Goal: Information Seeking & Learning: Learn about a topic

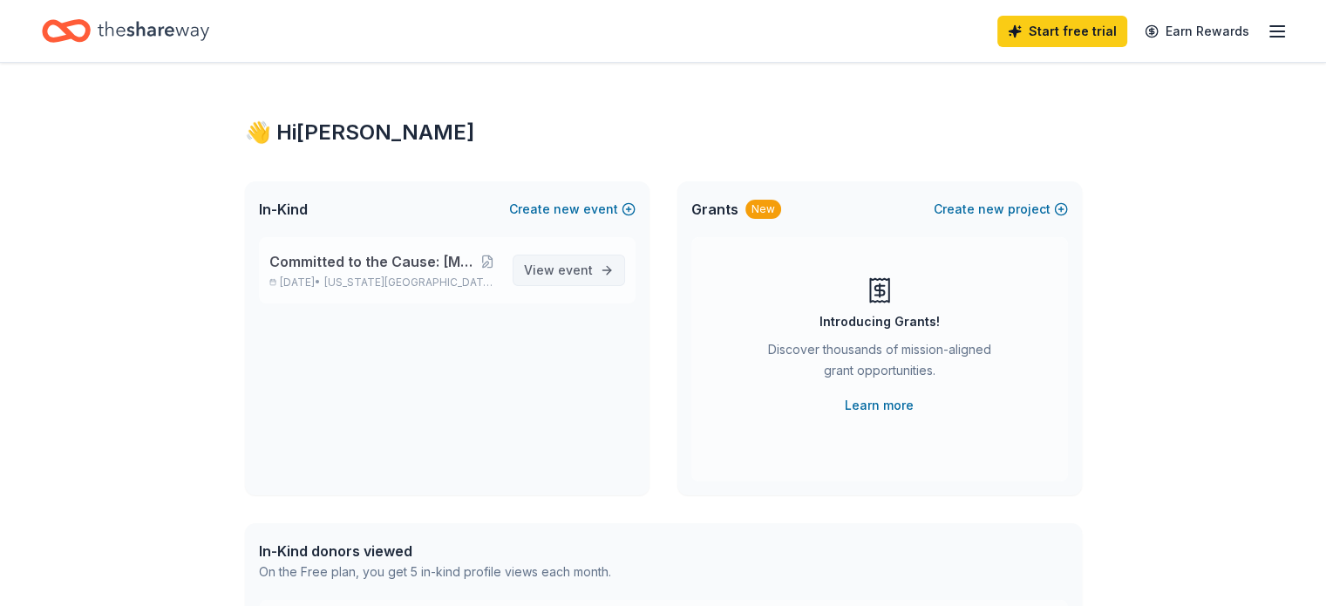
click at [555, 268] on span "View event" at bounding box center [558, 270] width 69 height 21
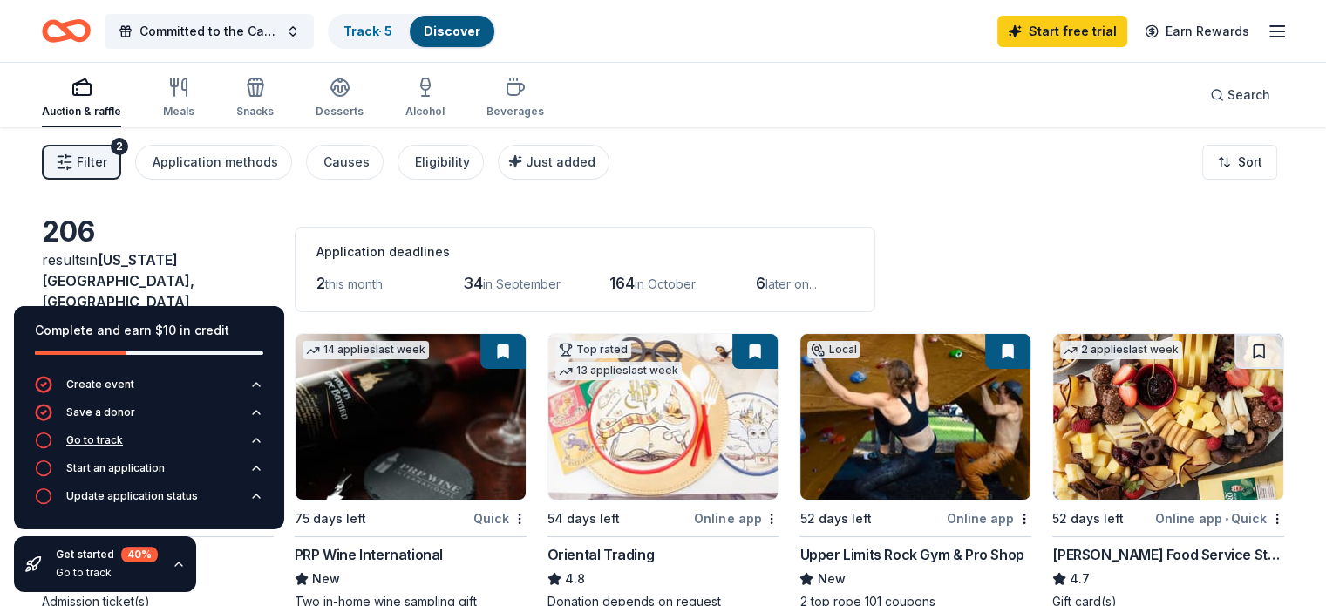
click at [111, 435] on div "Go to track" at bounding box center [94, 440] width 57 height 14
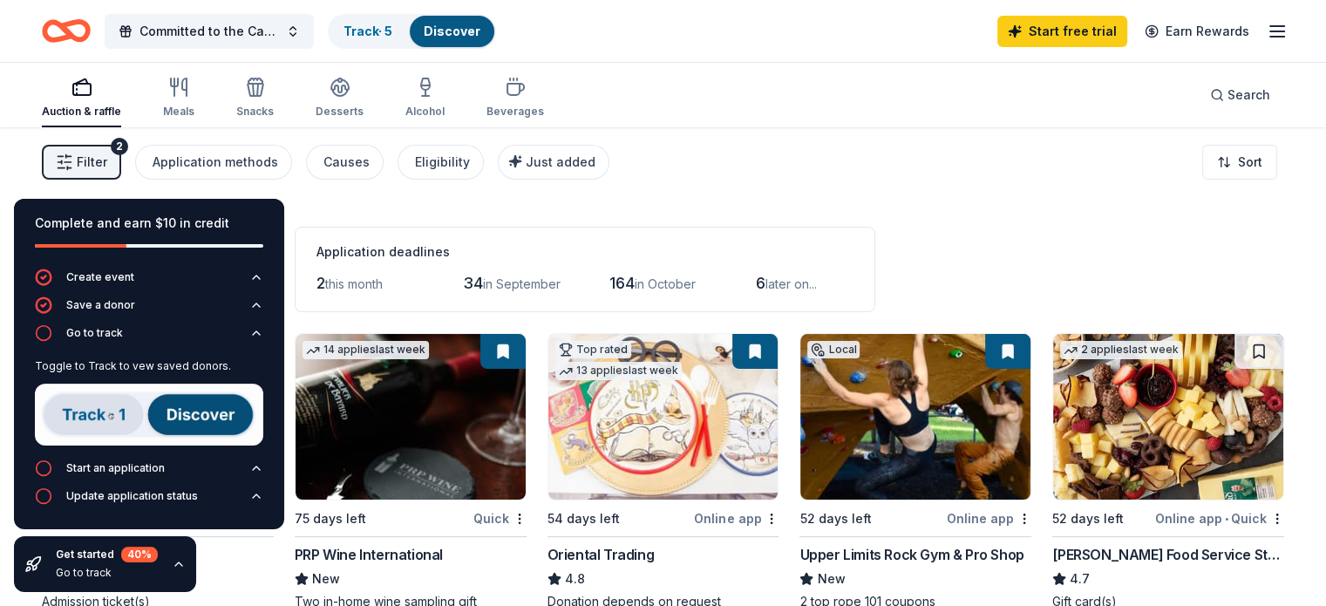
click at [99, 418] on img at bounding box center [149, 415] width 228 height 62
click at [73, 427] on img at bounding box center [149, 415] width 228 height 62
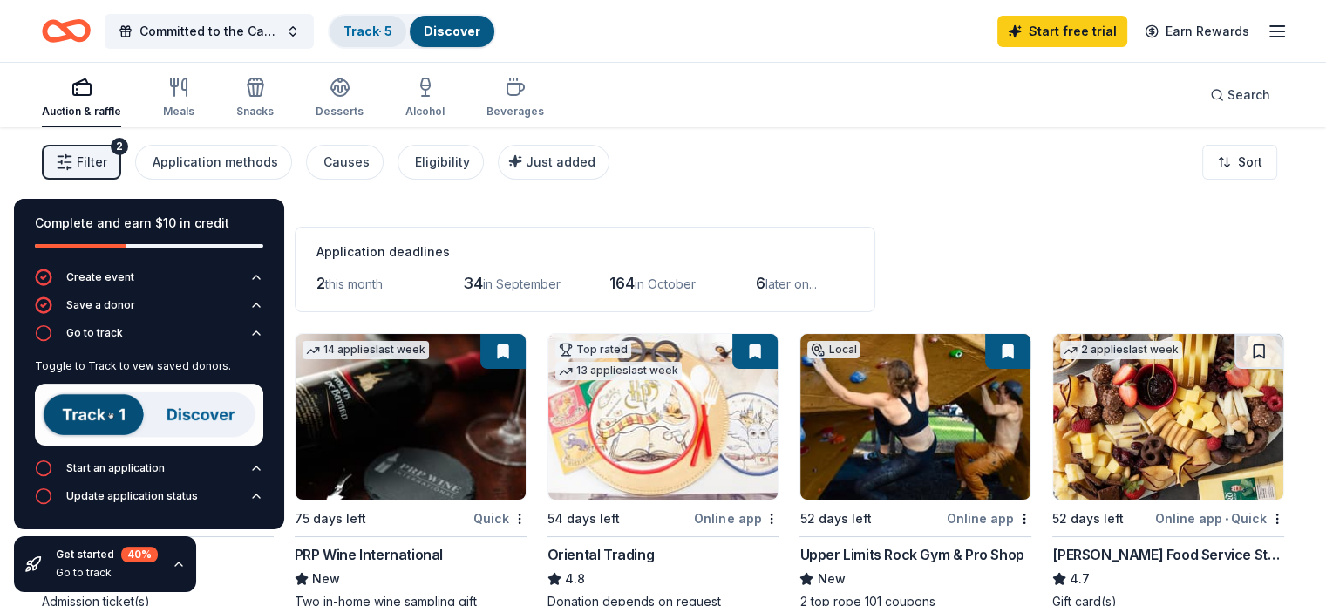
click at [392, 34] on link "Track · 5" at bounding box center [368, 31] width 49 height 15
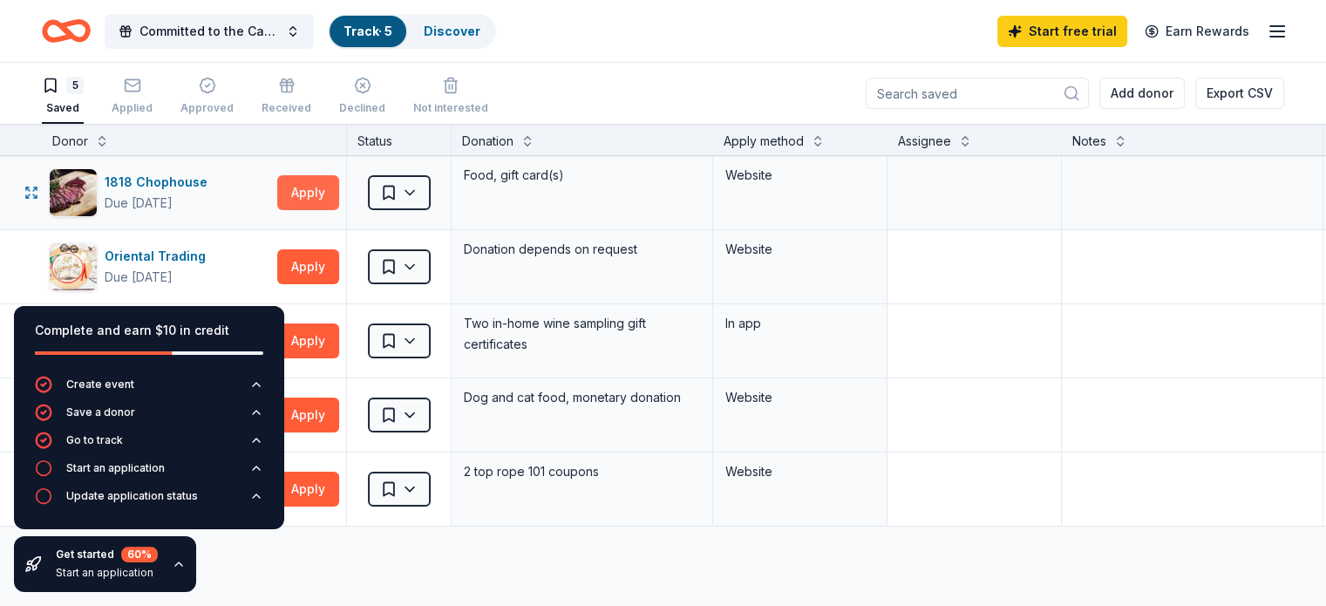
click at [321, 187] on button "Apply" at bounding box center [308, 192] width 62 height 35
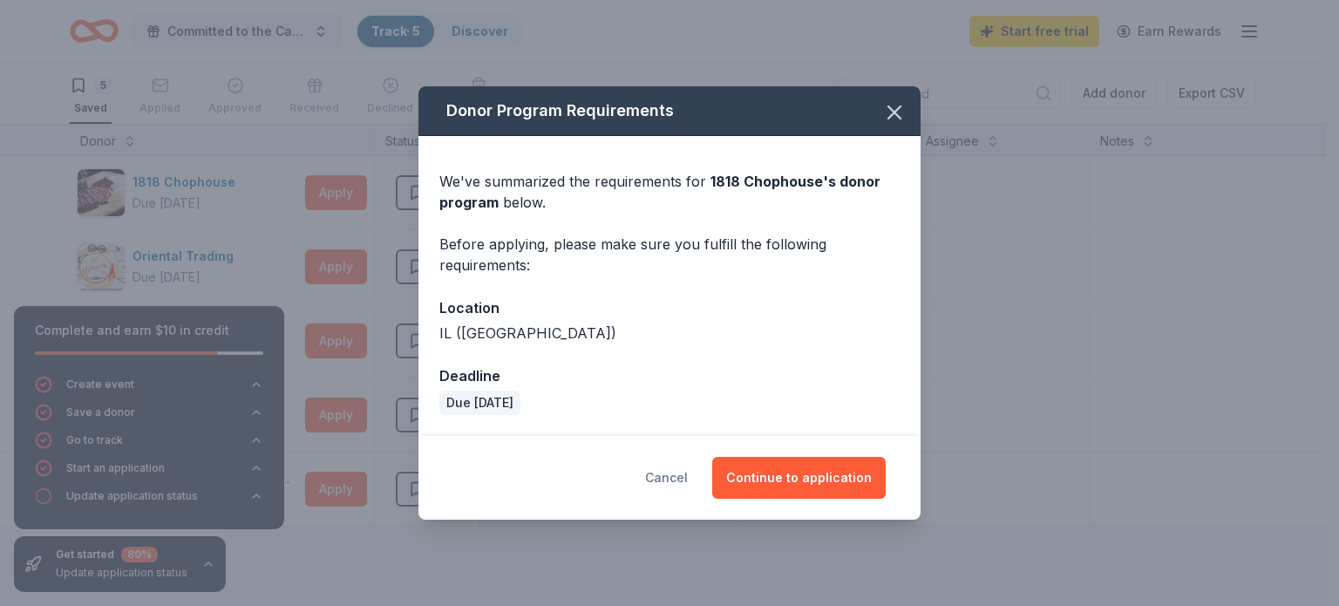
click at [682, 481] on button "Cancel" at bounding box center [666, 478] width 43 height 42
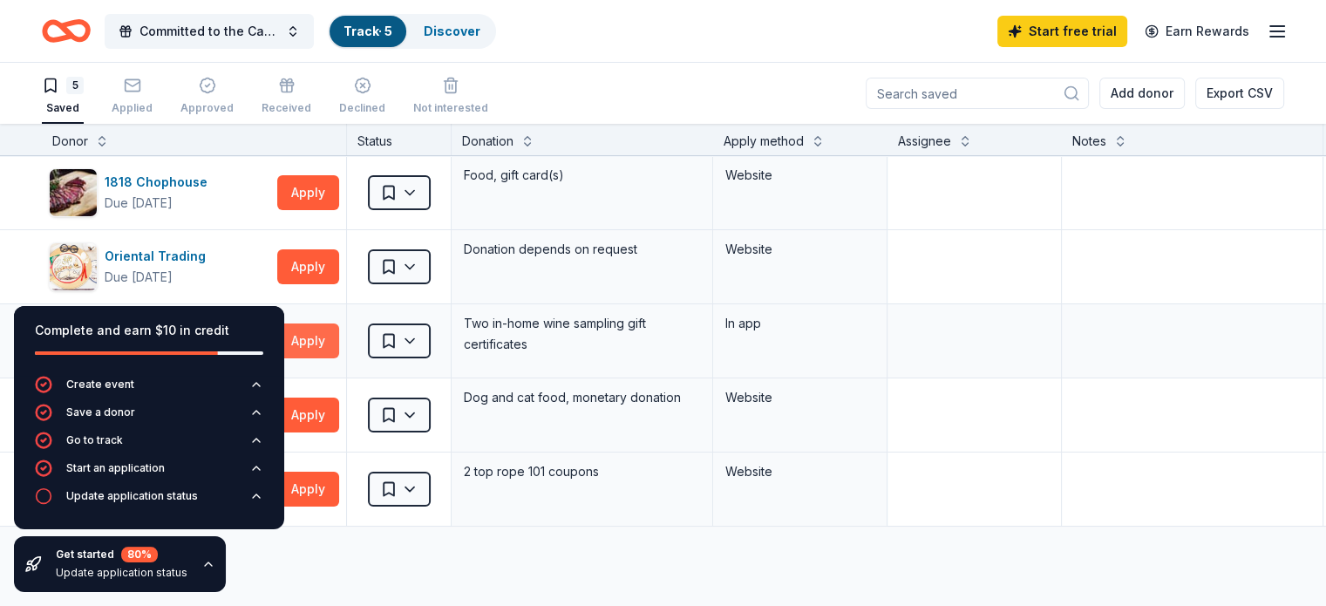
click at [339, 339] on button "Apply" at bounding box center [308, 341] width 62 height 35
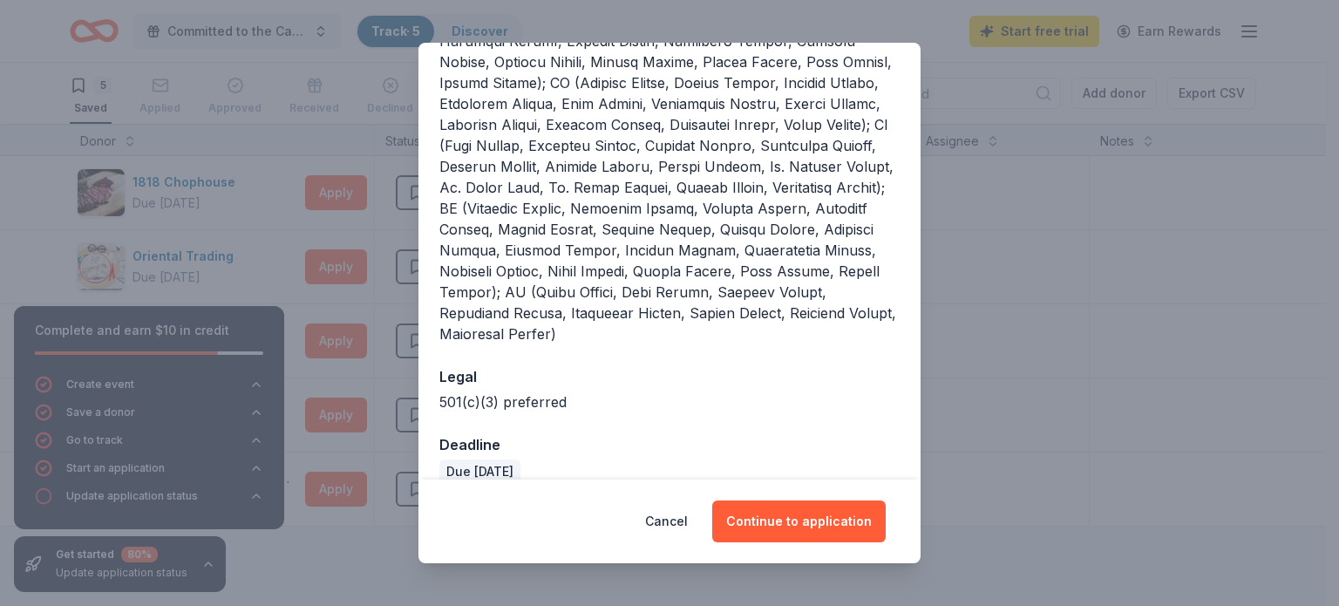
scroll to position [588, 0]
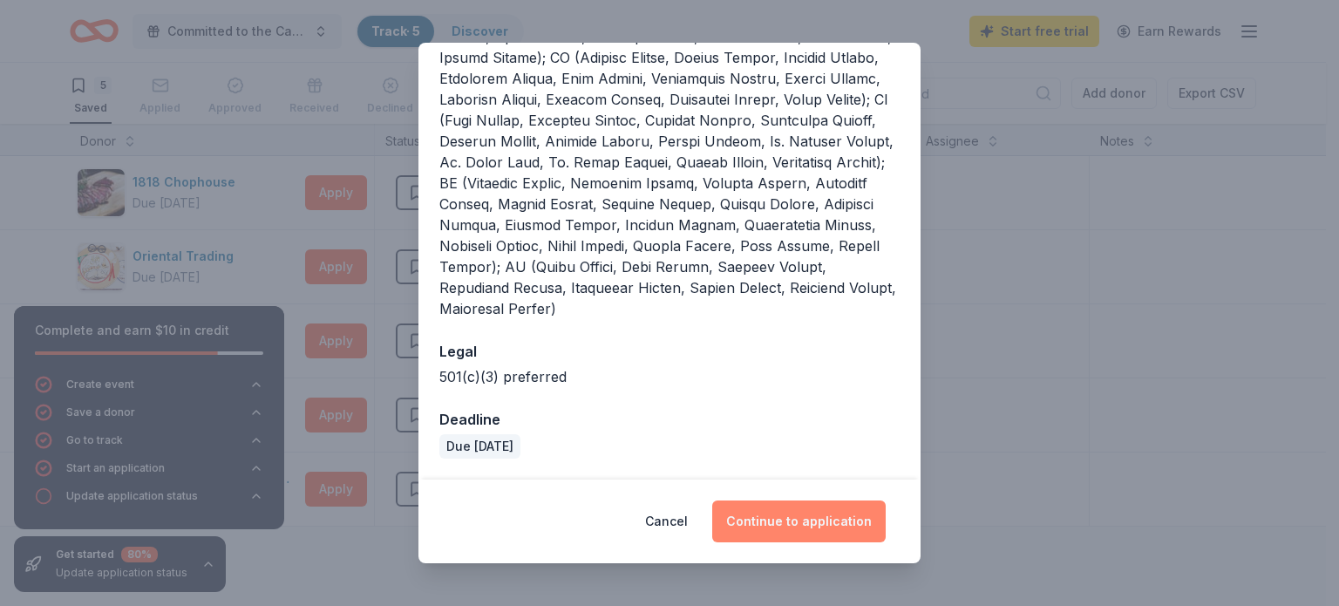
click at [794, 525] on button "Continue to application" at bounding box center [799, 522] width 174 height 42
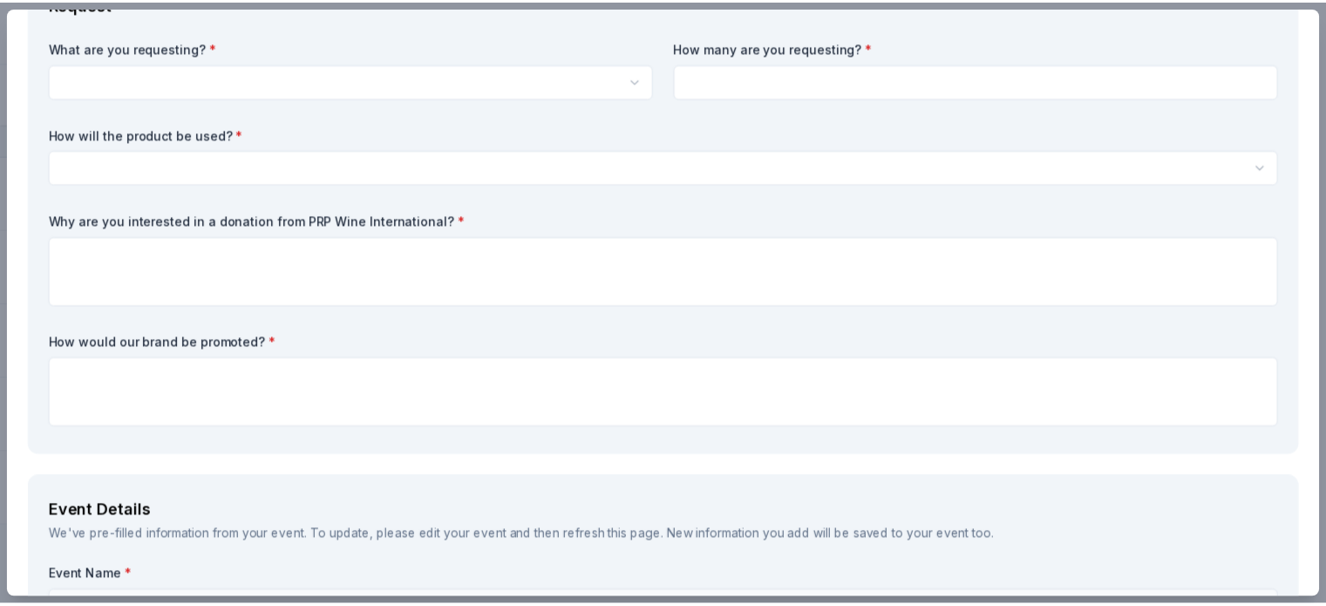
scroll to position [0, 0]
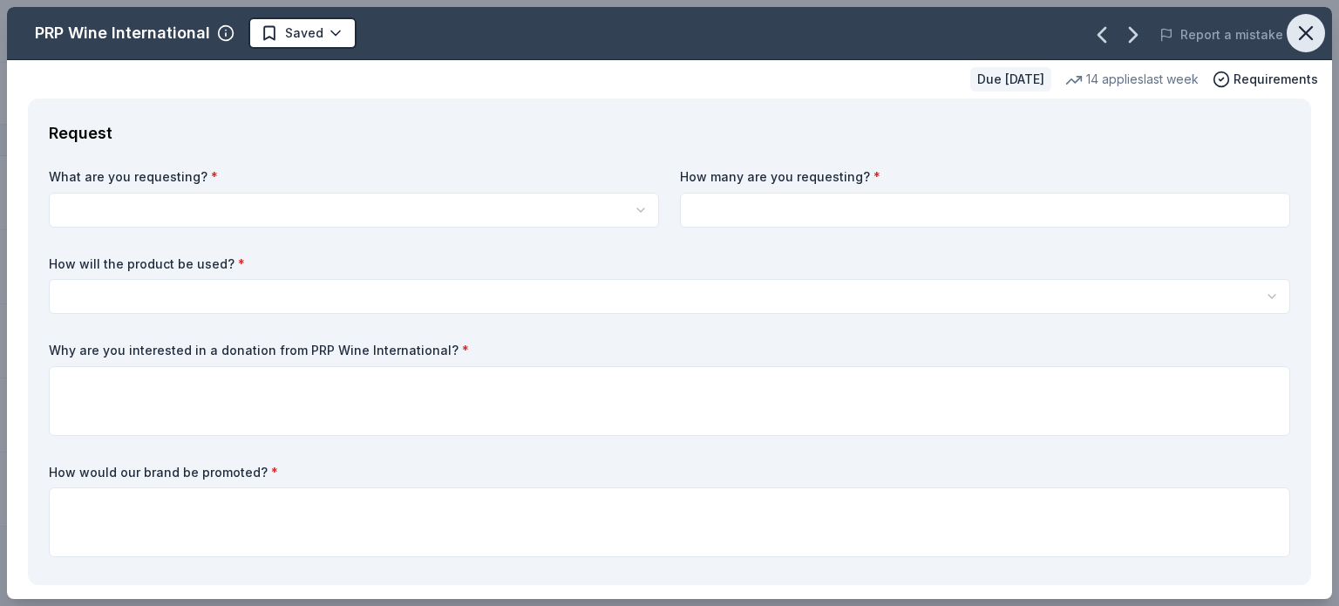
click at [1294, 27] on icon "button" at bounding box center [1306, 33] width 24 height 24
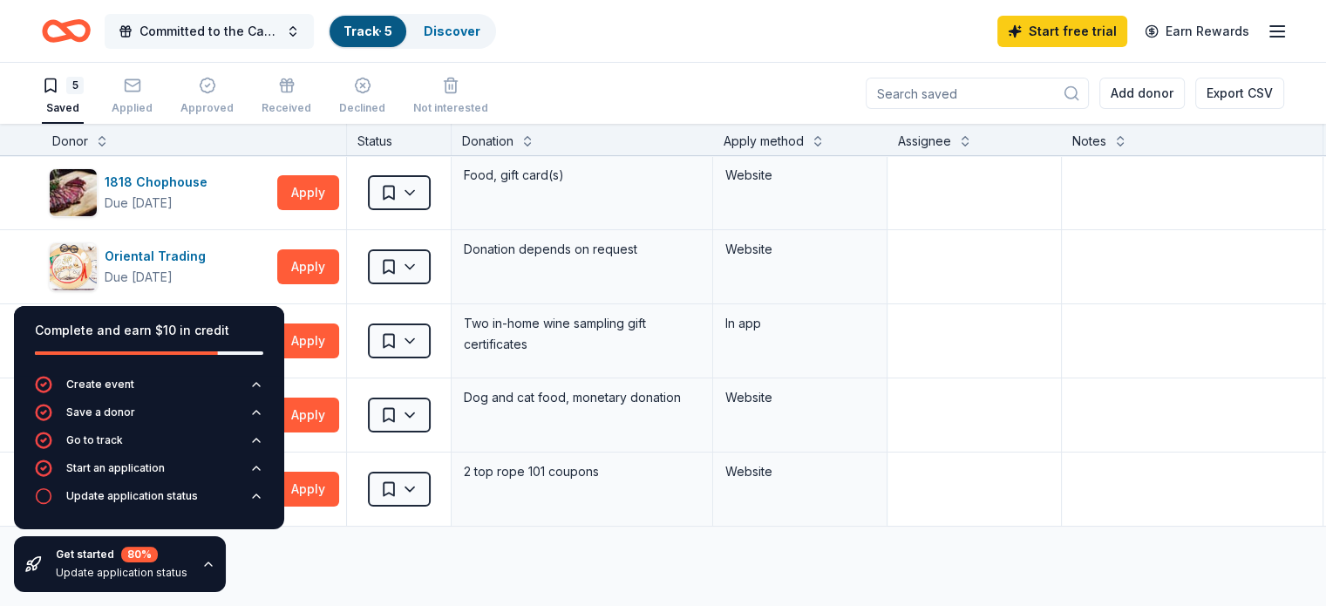
click at [133, 32] on span "button" at bounding box center [126, 31] width 14 height 14
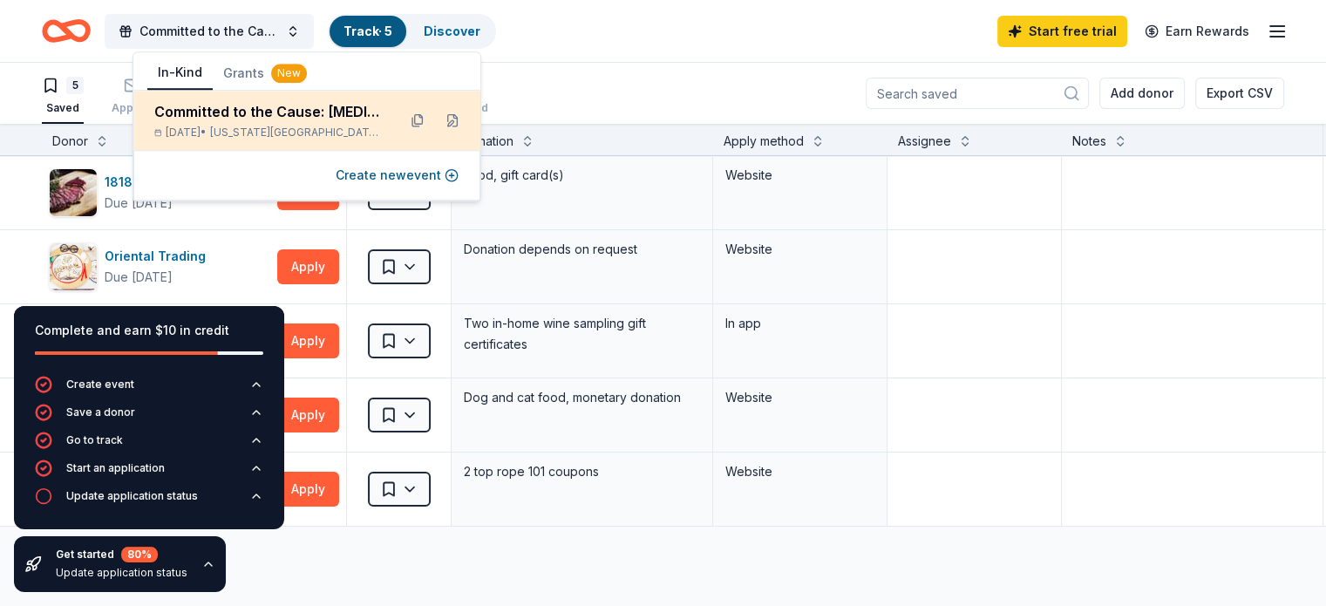
click at [251, 119] on div "Committed to the Cause: [MEDICAL_DATA] Gala" at bounding box center [268, 111] width 228 height 21
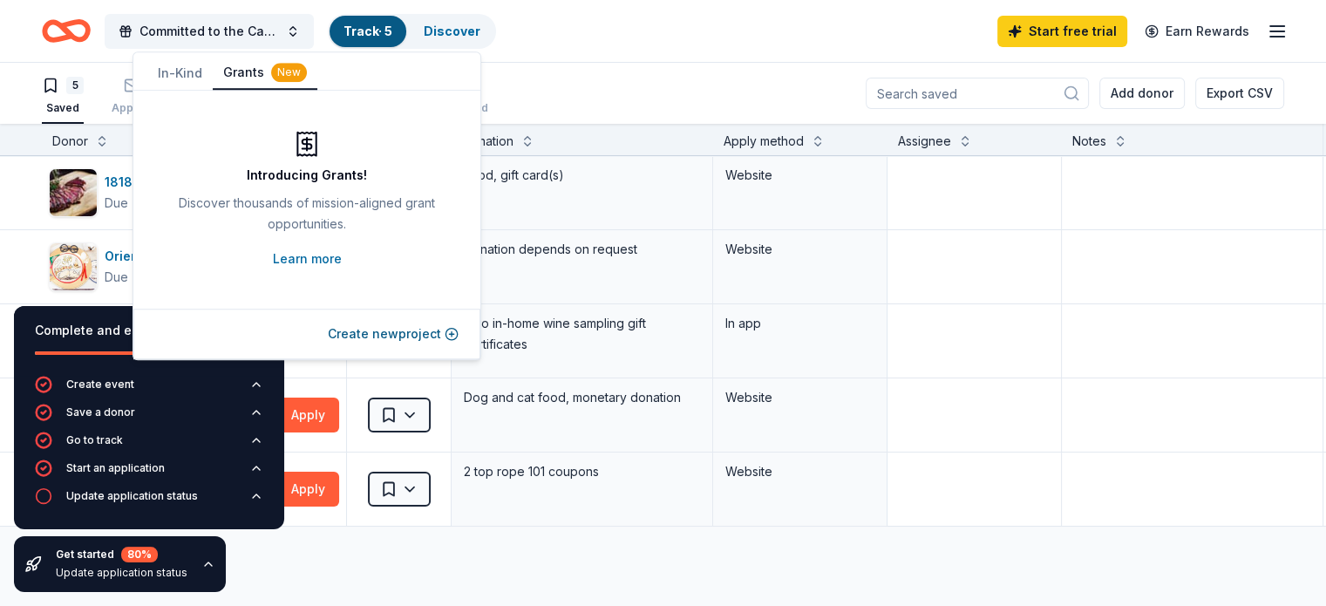
click at [251, 72] on button "Grants New" at bounding box center [265, 73] width 105 height 33
click at [286, 256] on link "Learn more" at bounding box center [307, 259] width 69 height 21
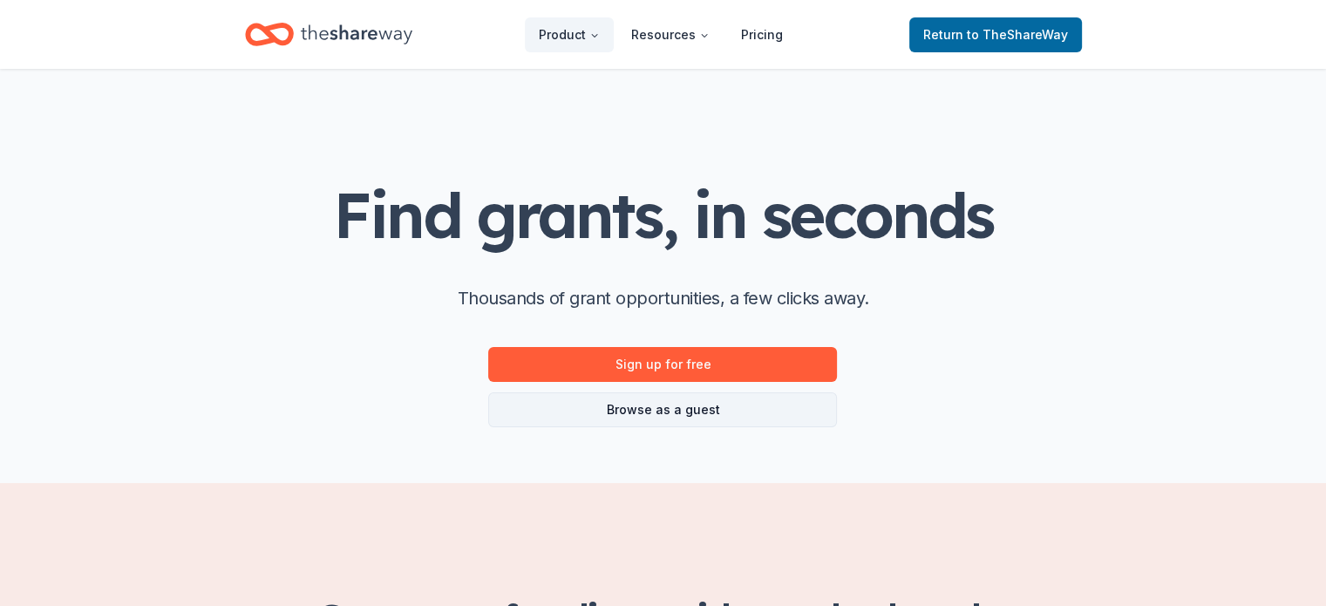
click at [701, 414] on link "Browse as a guest" at bounding box center [662, 409] width 349 height 35
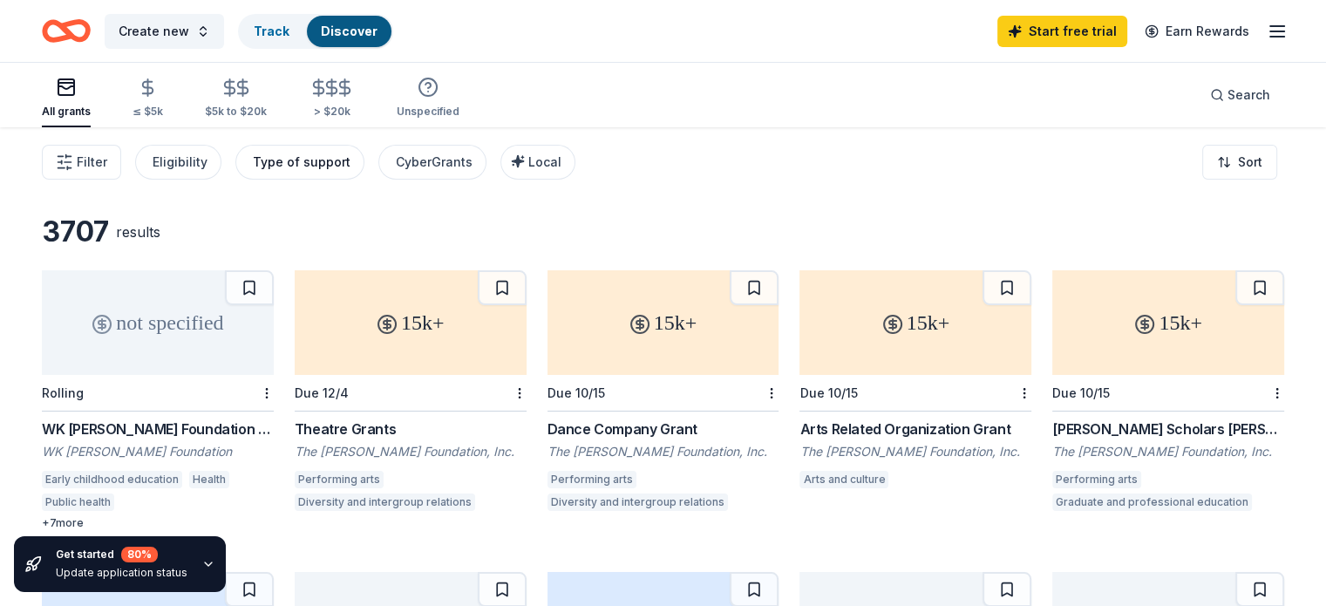
click at [331, 166] on div "Type of support" at bounding box center [302, 162] width 98 height 21
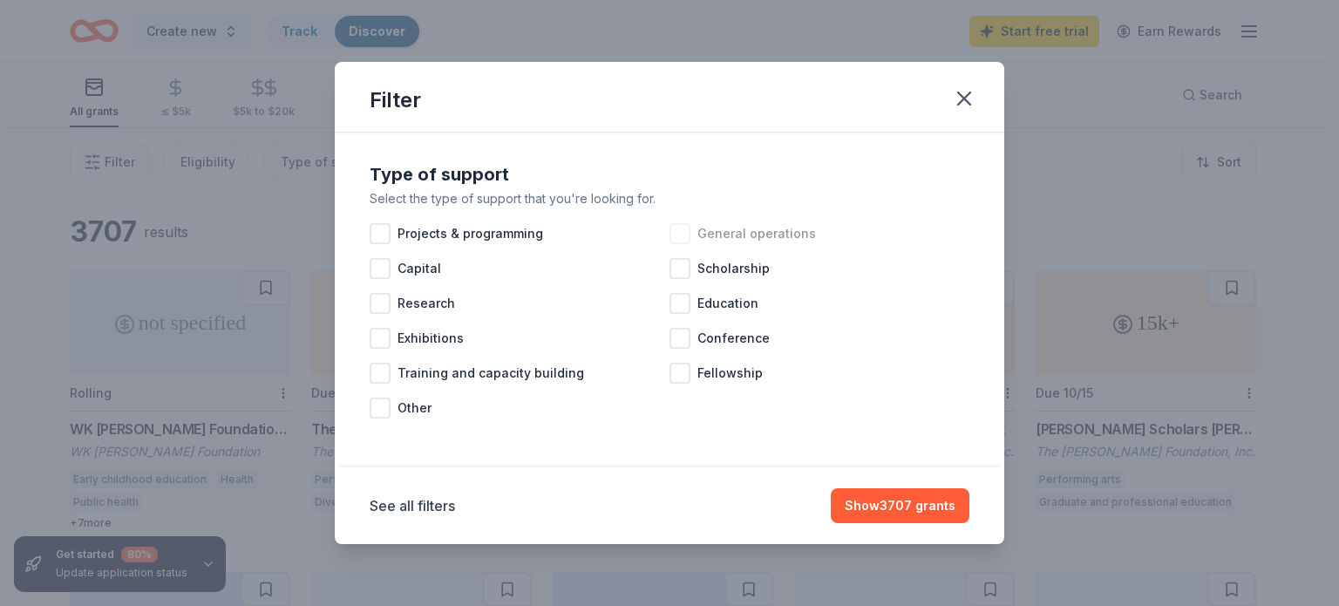
click at [679, 233] on div at bounding box center [680, 233] width 21 height 21
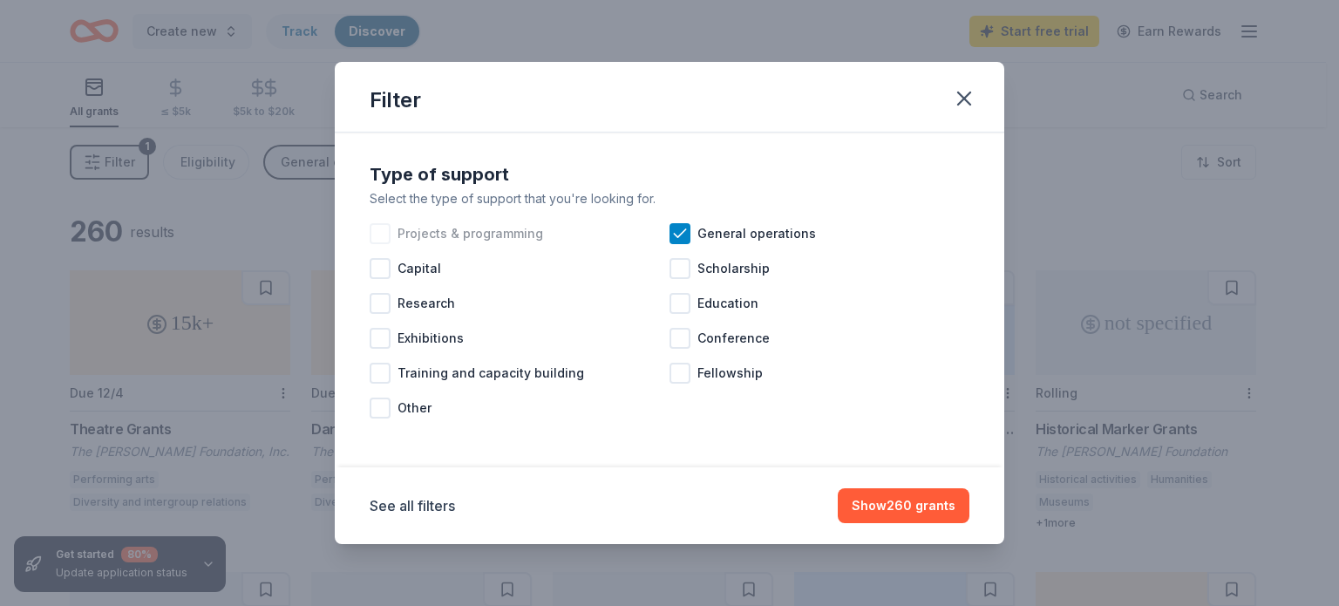
click at [388, 229] on div at bounding box center [380, 233] width 21 height 21
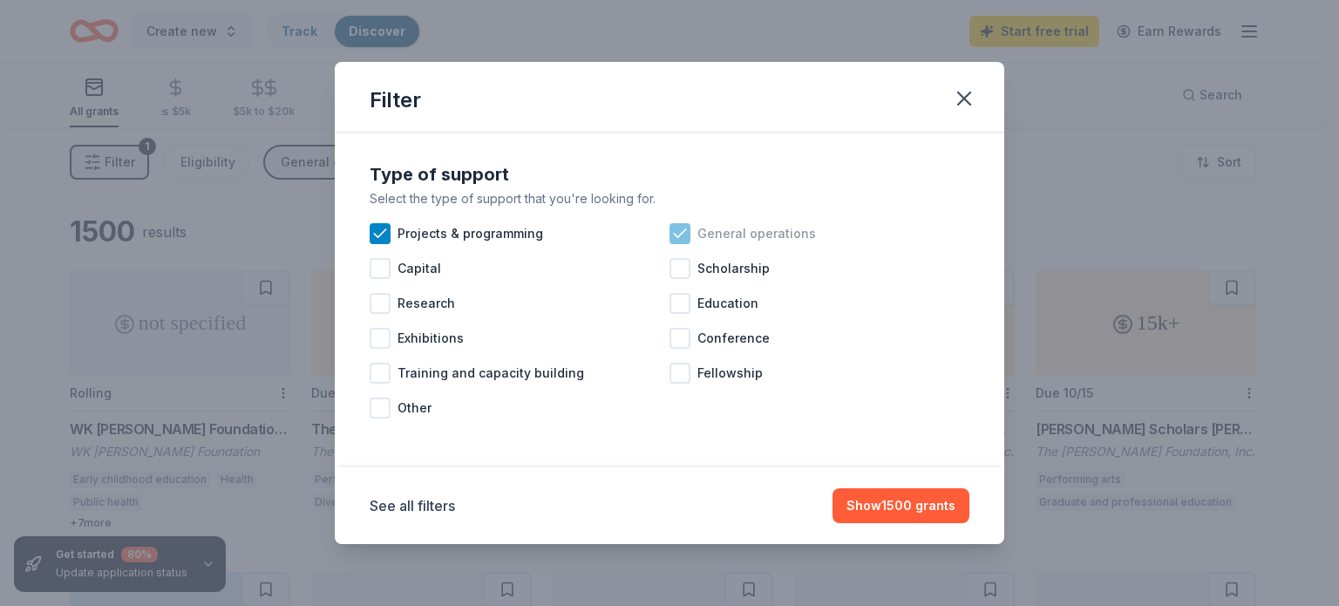
click at [684, 233] on icon at bounding box center [679, 233] width 17 height 17
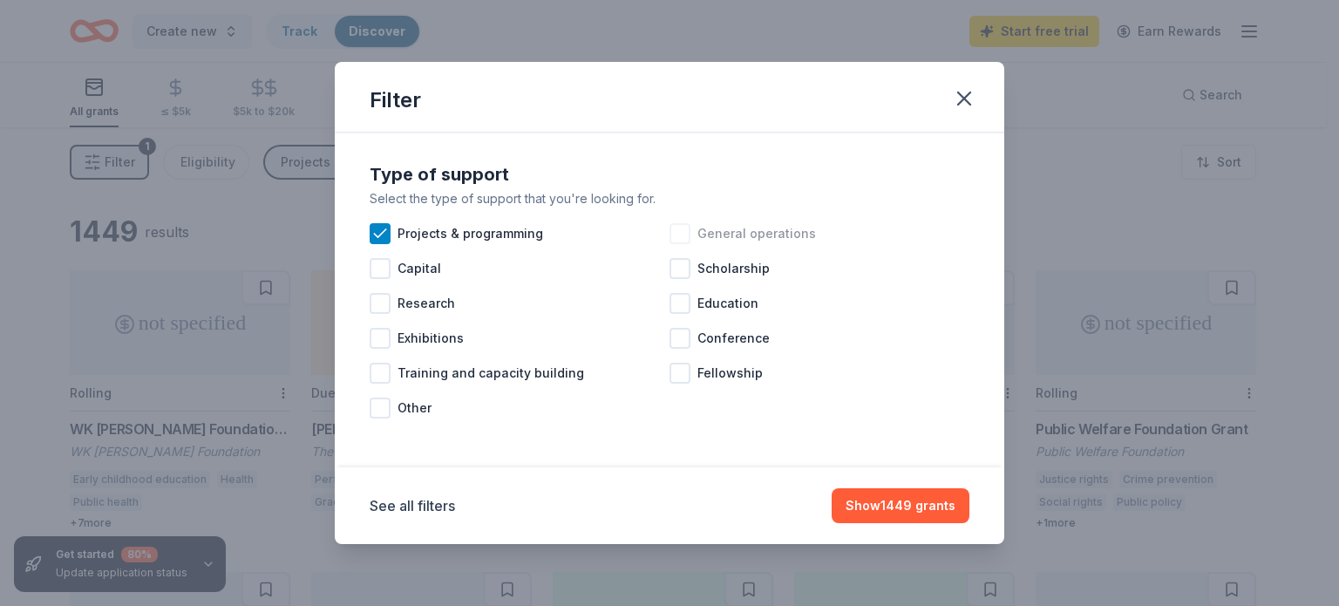
click at [684, 229] on div at bounding box center [680, 233] width 21 height 21
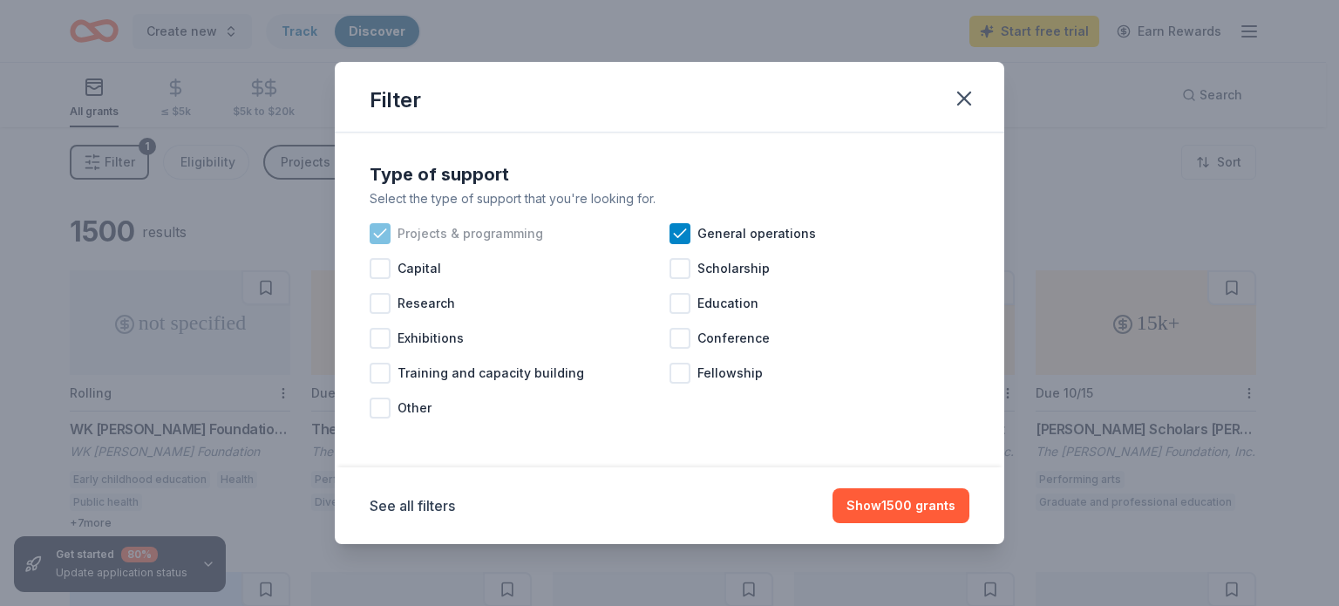
click at [372, 233] on icon at bounding box center [379, 233] width 17 height 17
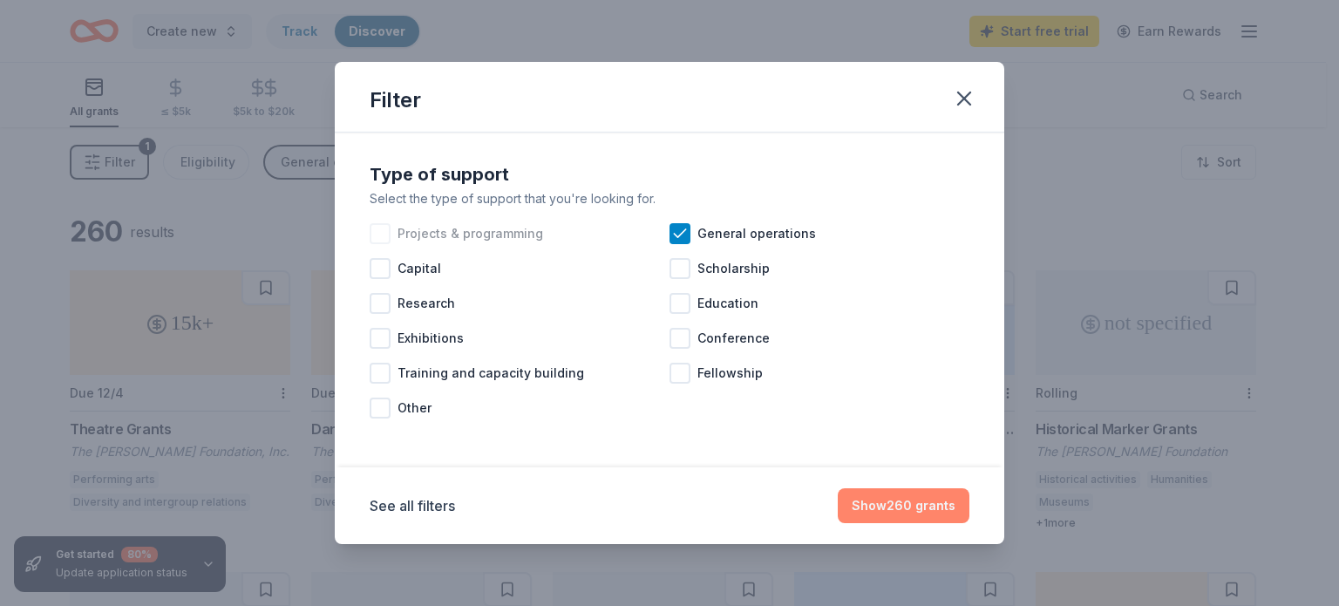
click at [917, 494] on button "Show 260 grants" at bounding box center [904, 505] width 132 height 35
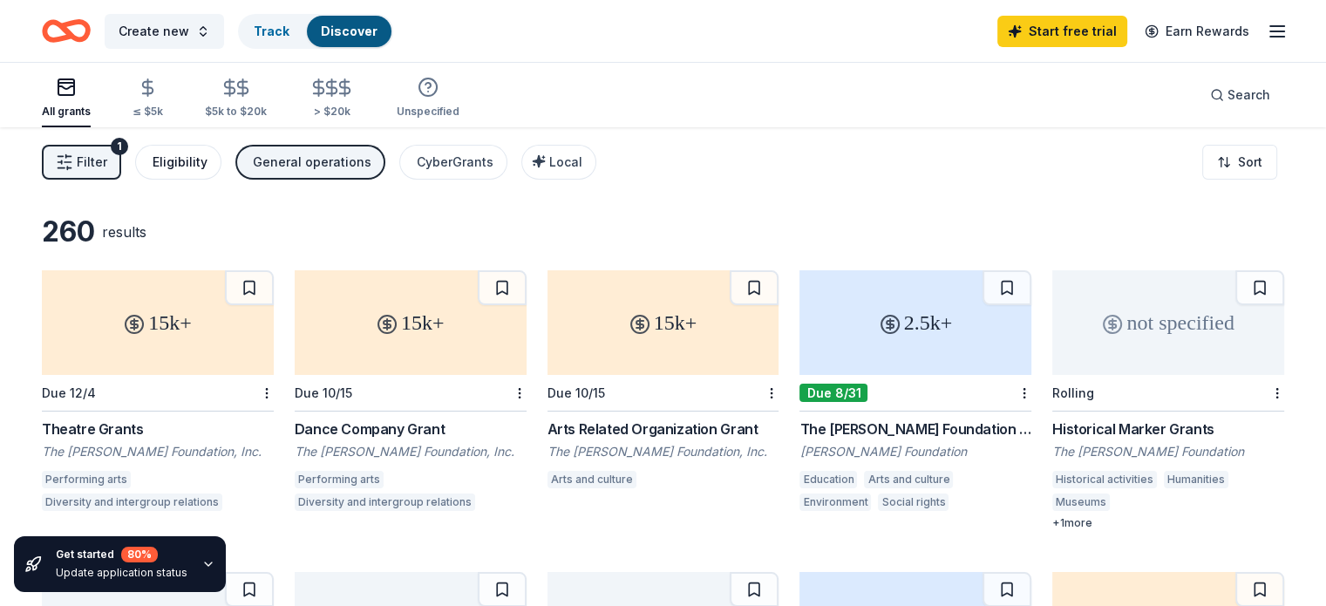
click at [208, 158] on div "Eligibility" at bounding box center [180, 162] width 55 height 21
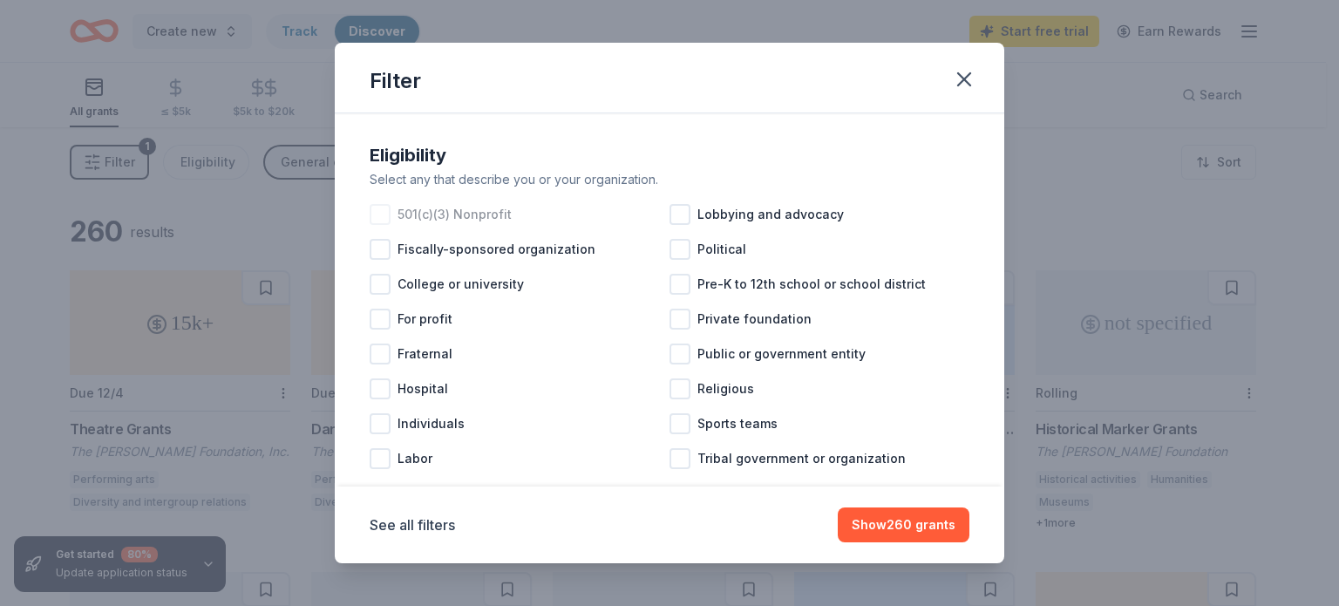
click at [382, 213] on div at bounding box center [380, 214] width 21 height 21
click at [384, 215] on icon at bounding box center [379, 214] width 17 height 17
click at [381, 428] on div at bounding box center [380, 423] width 21 height 21
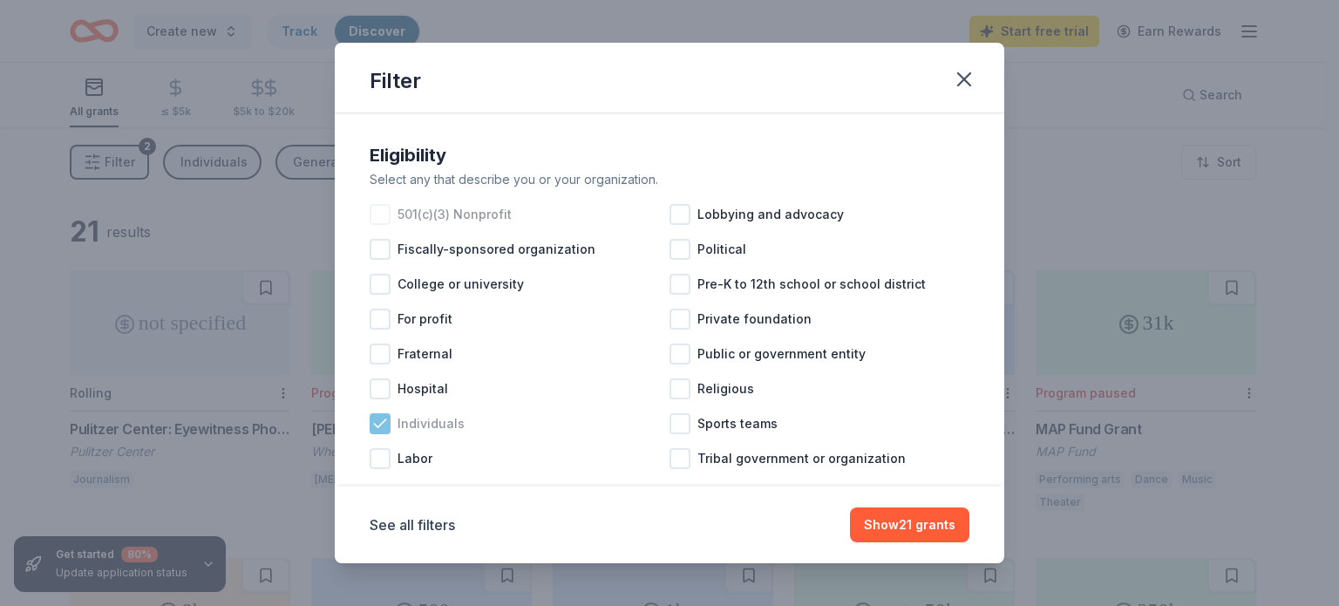
click at [381, 421] on icon at bounding box center [379, 423] width 17 height 17
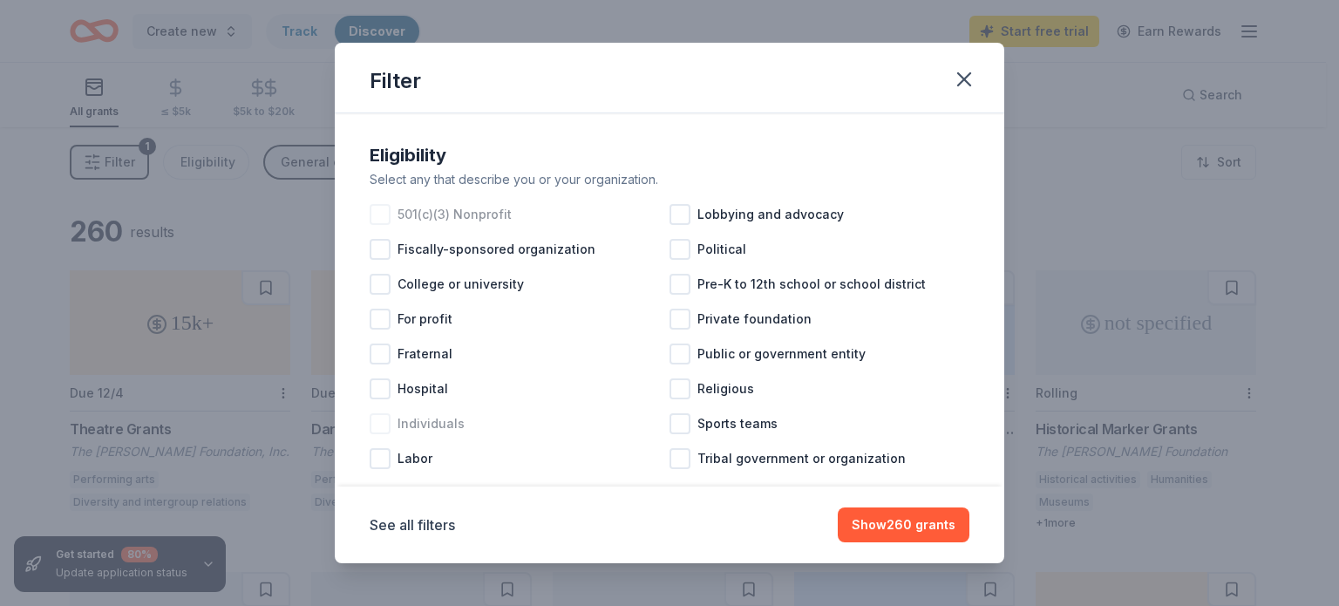
click at [380, 215] on div at bounding box center [380, 214] width 21 height 21
click at [903, 529] on button "Show 232 grants" at bounding box center [905, 525] width 130 height 35
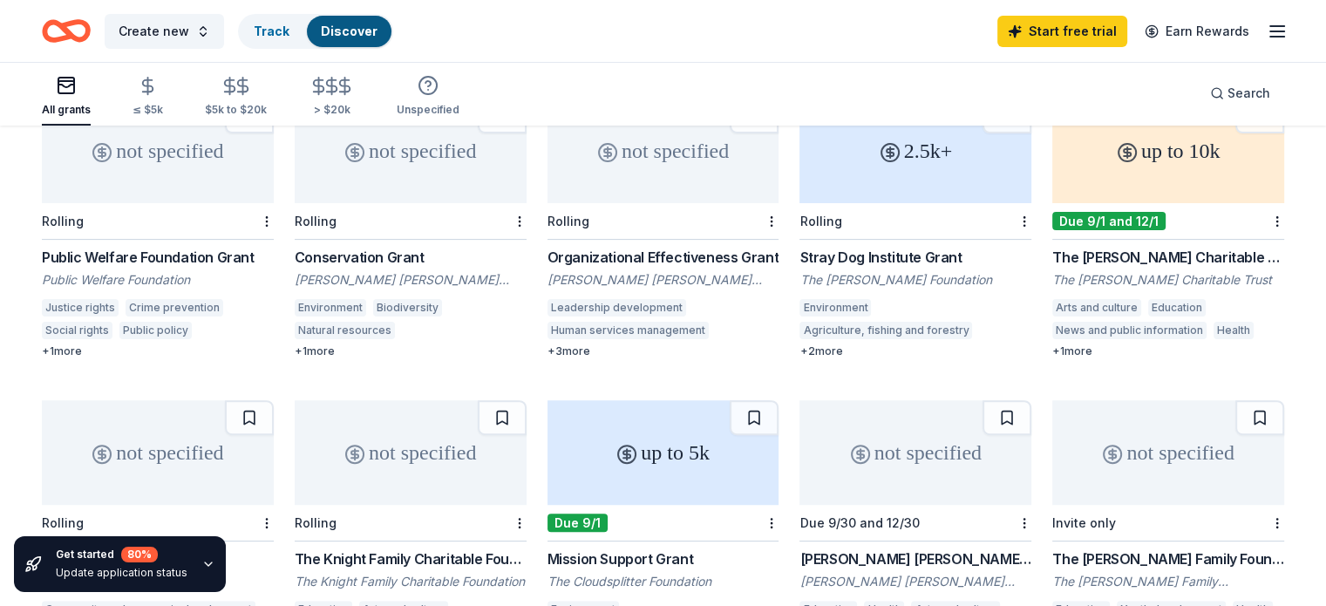
scroll to position [476, 0]
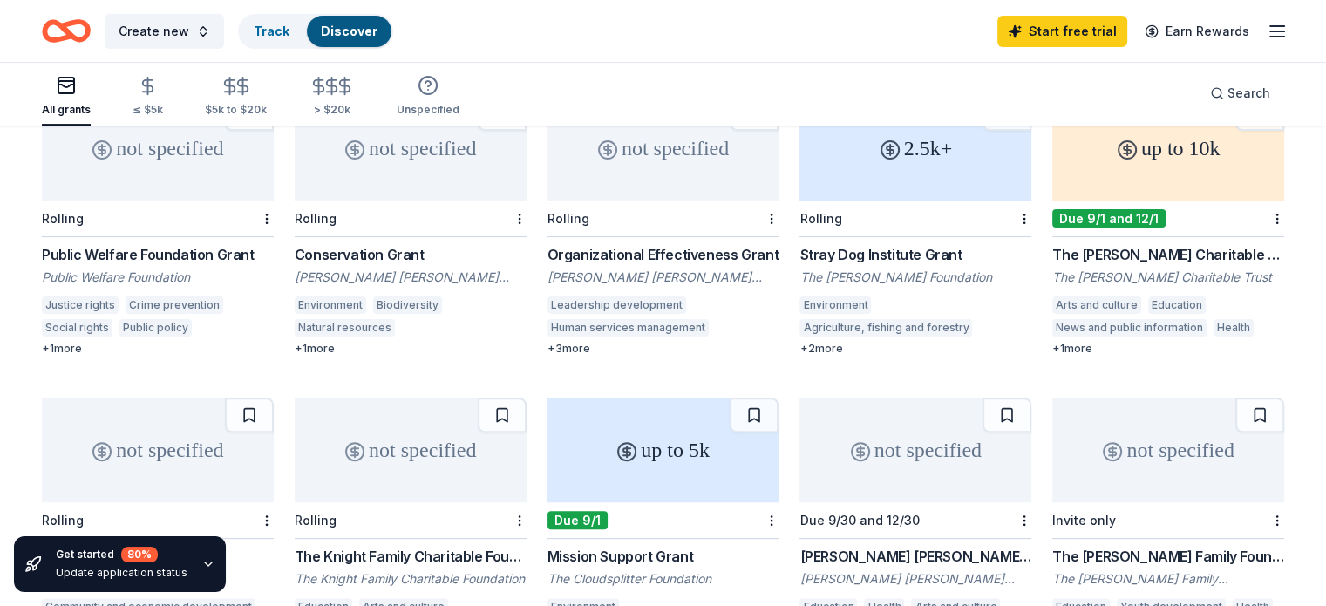
click at [1219, 252] on div "The Cowles Charitable Trust Grant" at bounding box center [1169, 254] width 232 height 21
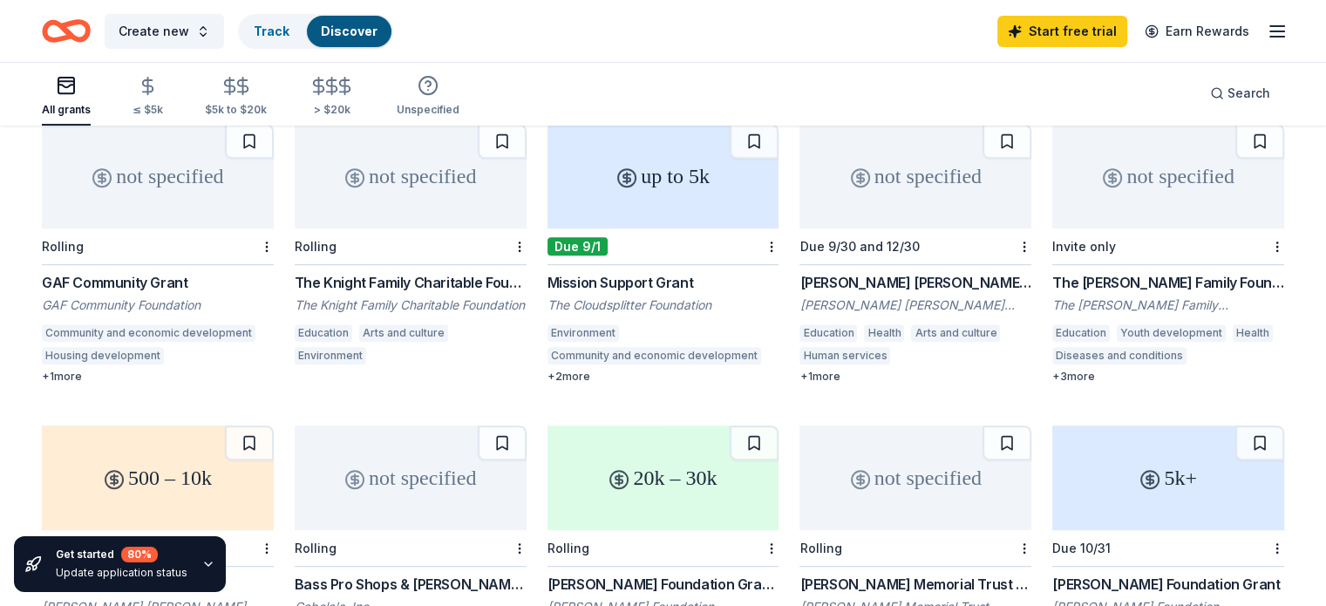
scroll to position [752, 0]
click at [160, 282] on div "GAF Community Grant" at bounding box center [158, 280] width 232 height 21
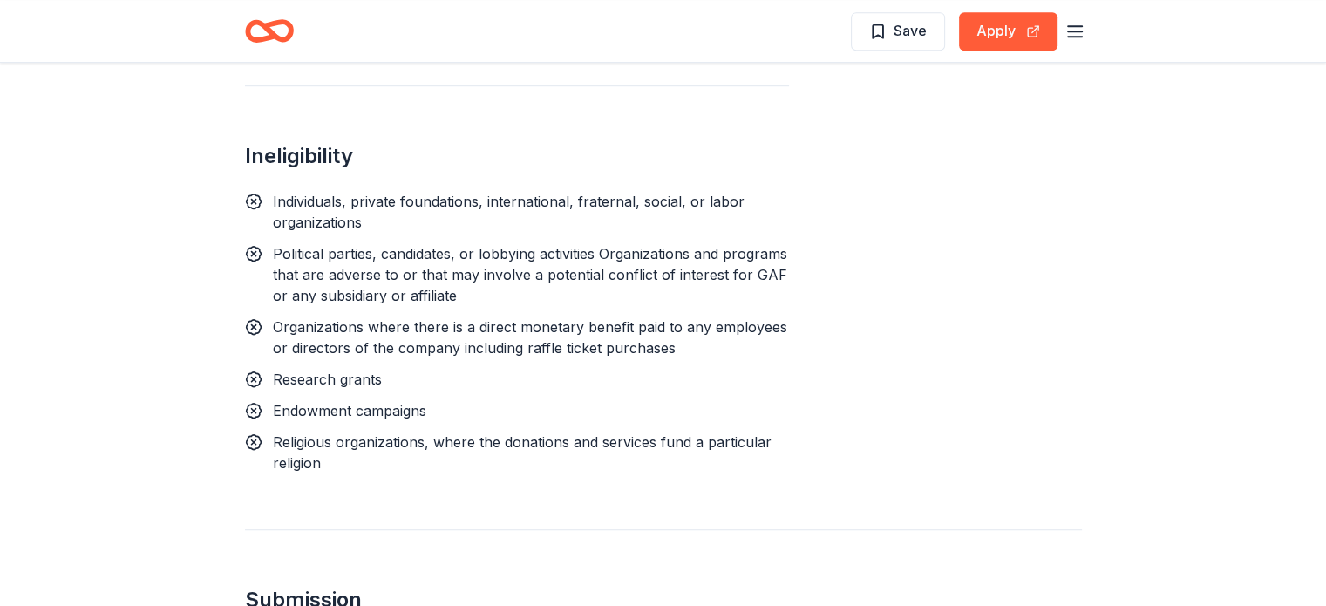
scroll to position [1039, 0]
